Goal: Task Accomplishment & Management: Manage account settings

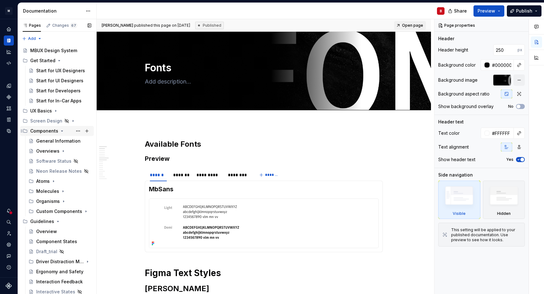
click at [61, 132] on icon "Page tree" at bounding box center [61, 131] width 5 height 5
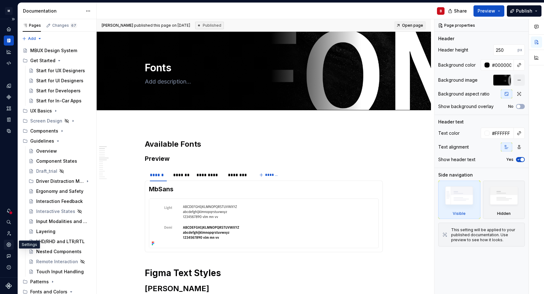
type textarea "*"
click at [10, 246] on icon "Settings" at bounding box center [9, 245] width 4 height 4
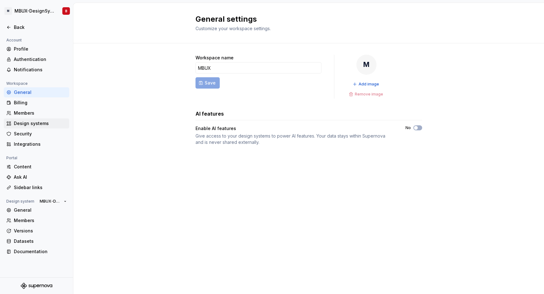
click at [24, 127] on div "Design systems" at bounding box center [36, 124] width 65 height 10
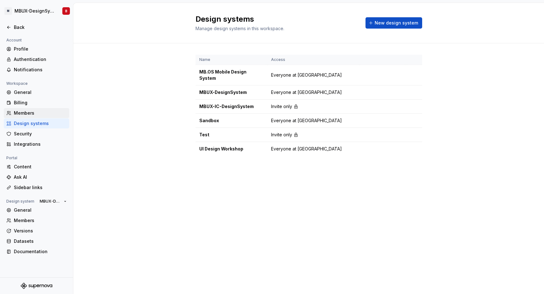
click at [24, 114] on div "Members" at bounding box center [40, 113] width 53 height 6
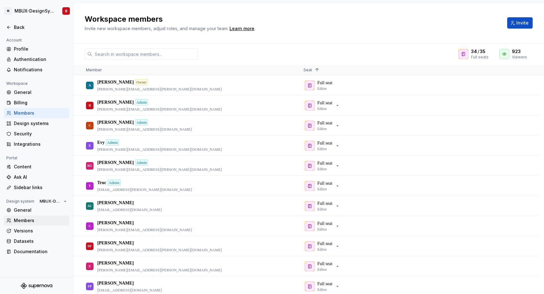
click at [27, 219] on div "Members" at bounding box center [40, 221] width 53 height 6
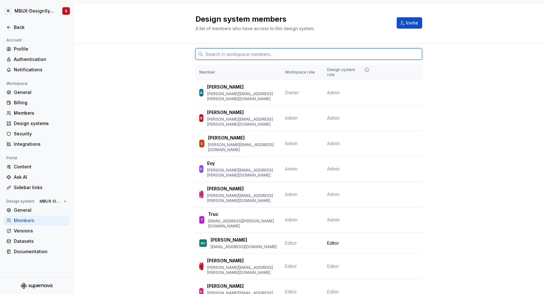
click at [225, 55] on input "text" at bounding box center [312, 53] width 219 height 11
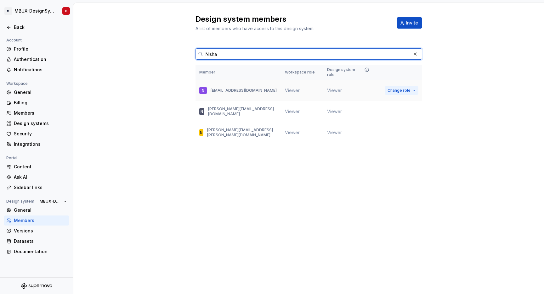
type input "Nisha"
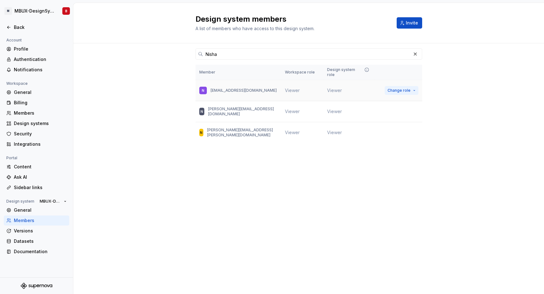
click at [413, 86] on button "Change role" at bounding box center [401, 90] width 34 height 9
click at [285, 187] on div "Design system members A list of members who have access to this design system. …" at bounding box center [308, 149] width 470 height 292
click at [33, 212] on div "General" at bounding box center [40, 210] width 53 height 6
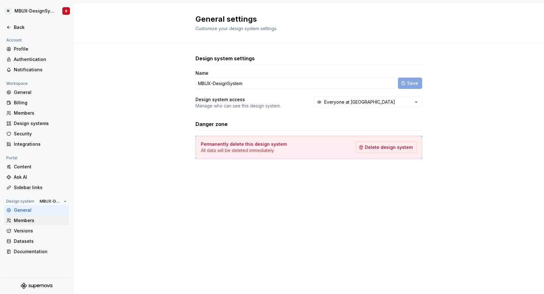
click at [44, 223] on div "Members" at bounding box center [40, 221] width 53 height 6
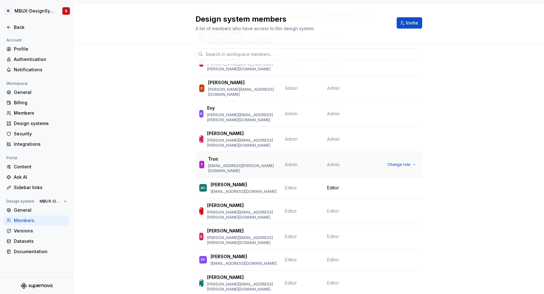
scroll to position [57, 0]
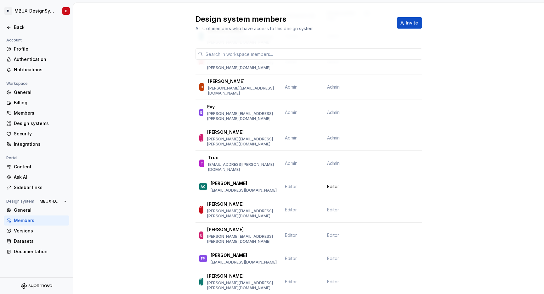
drag, startPoint x: 100, startPoint y: 44, endPoint x: 98, endPoint y: 41, distance: 3.8
